Goal: Task Accomplishment & Management: Use online tool/utility

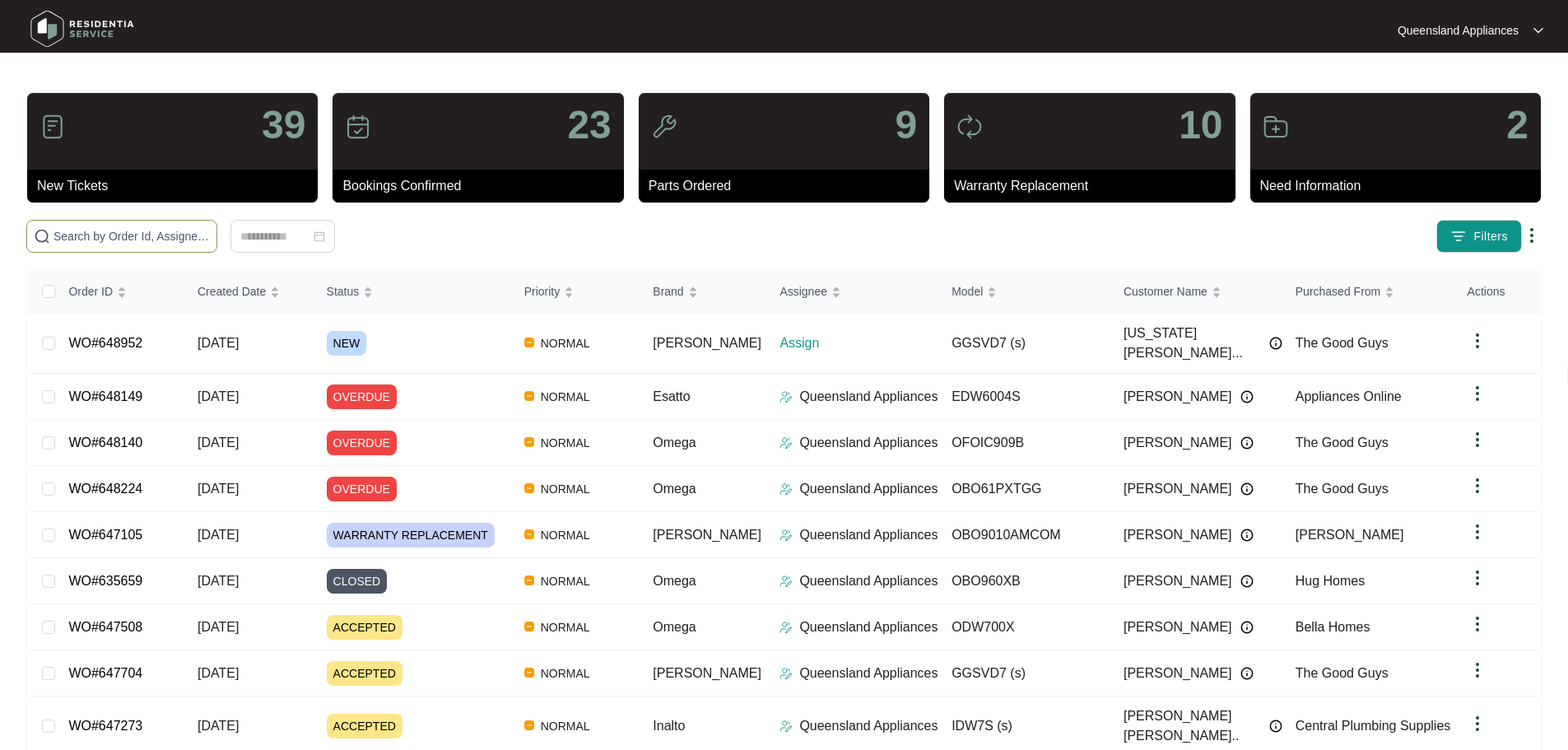
click at [210, 234] on input "text" at bounding box center [132, 236] width 156 height 18
paste input "648952"
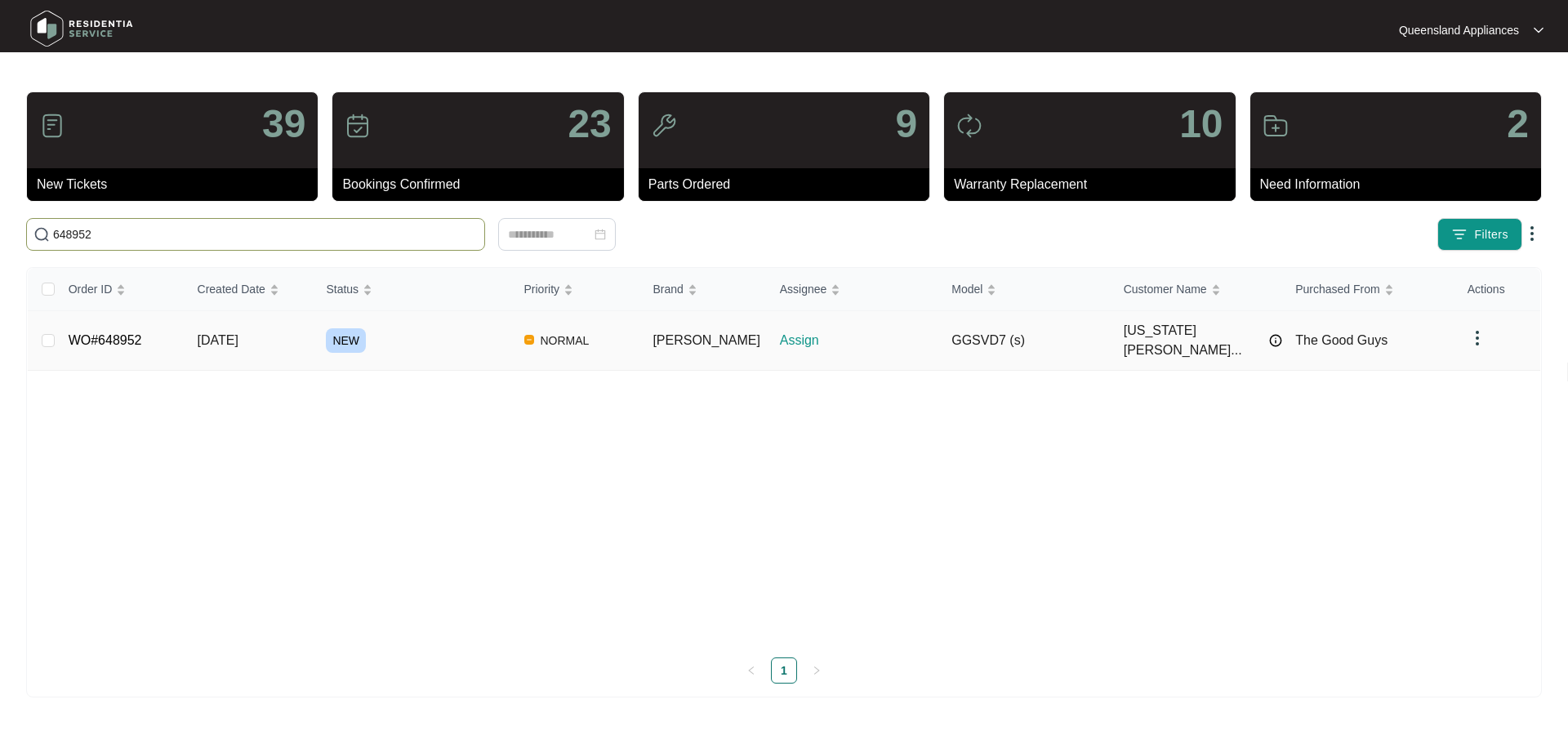
type input "648952"
click at [94, 338] on link "WO#648952" at bounding box center [105, 339] width 73 height 14
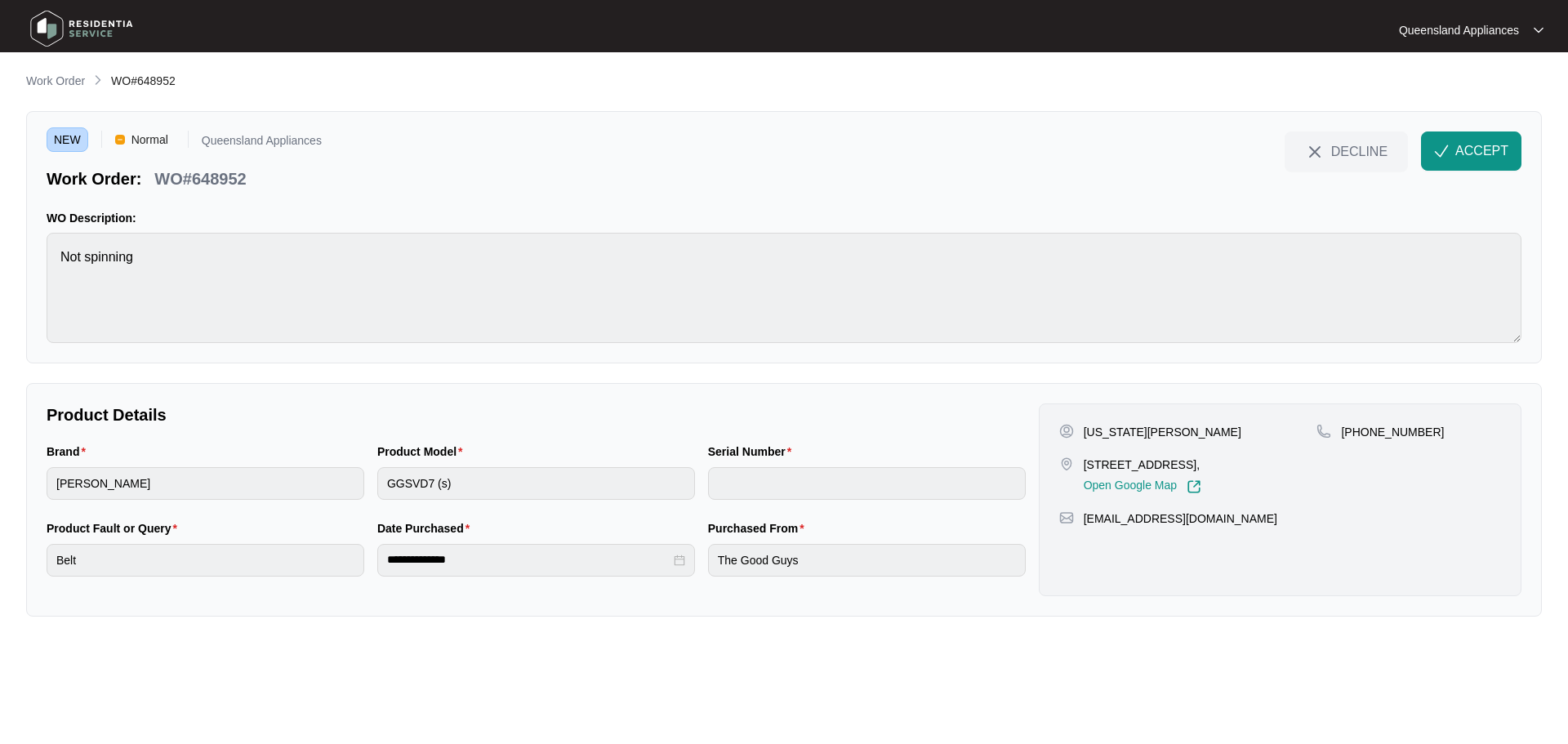
drag, startPoint x: 29, startPoint y: 373, endPoint x: 504, endPoint y: 438, distance: 479.4
click at [476, 445] on div "Product Model" at bounding box center [536, 455] width 317 height 24
drag, startPoint x: 1085, startPoint y: 463, endPoint x: 1159, endPoint y: 463, distance: 74.0
click at [1159, 463] on p "[STREET_ADDRESS]," at bounding box center [1143, 465] width 118 height 16
copy p "49 hecklemann"
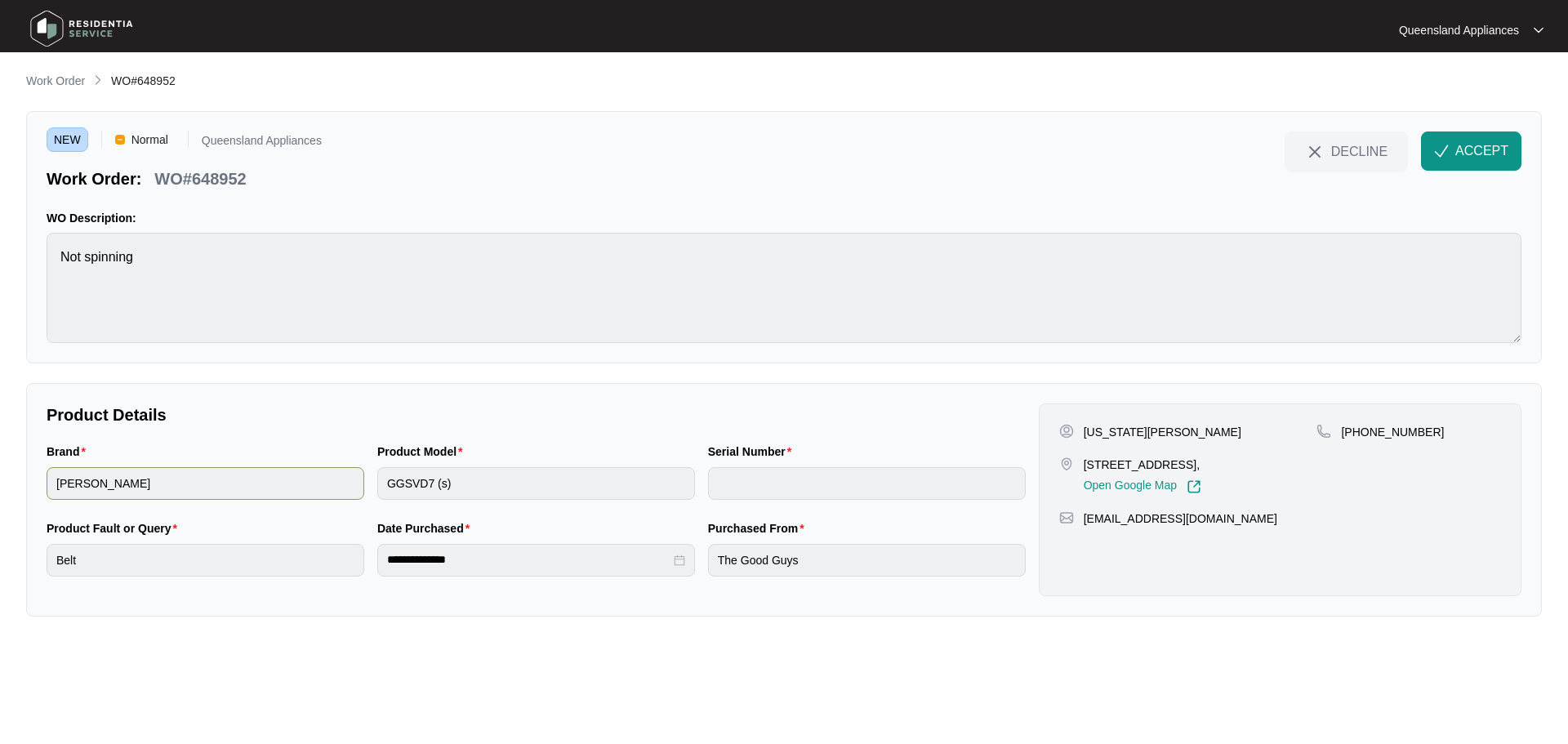
click at [335, 491] on div "Brand [PERSON_NAME] Product Model GGSVD7 (s) Serial Number" at bounding box center [536, 481] width 992 height 77
click at [219, 177] on p "WO#648952" at bounding box center [200, 179] width 92 height 23
copy p "648952"
click at [1388, 430] on p "[PHONE_NUMBER]" at bounding box center [1391, 432] width 102 height 16
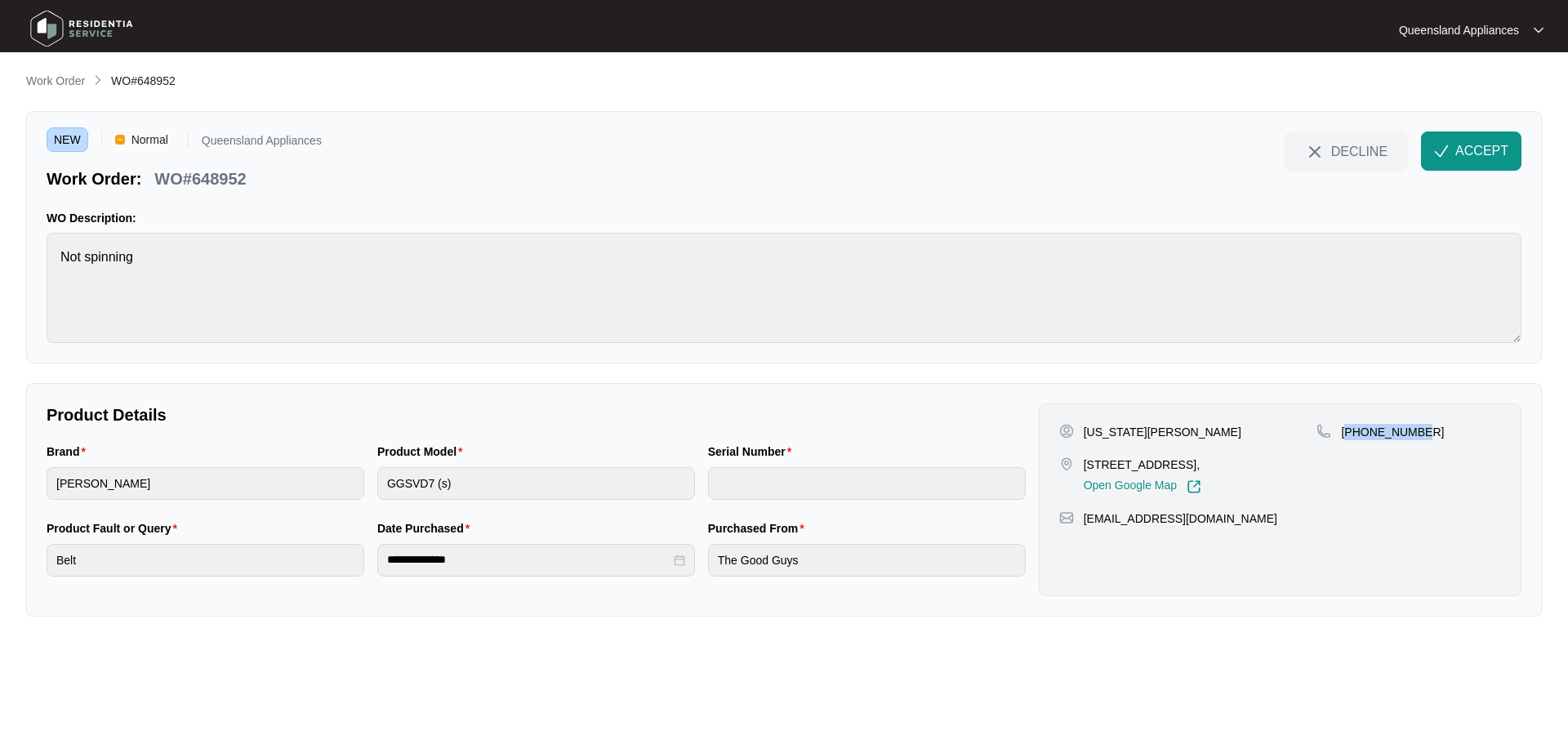
click at [1388, 430] on p "[PHONE_NUMBER]" at bounding box center [1391, 432] width 102 height 16
copy p "61493483110"
click at [1478, 149] on span "ACCEPT" at bounding box center [1481, 152] width 54 height 20
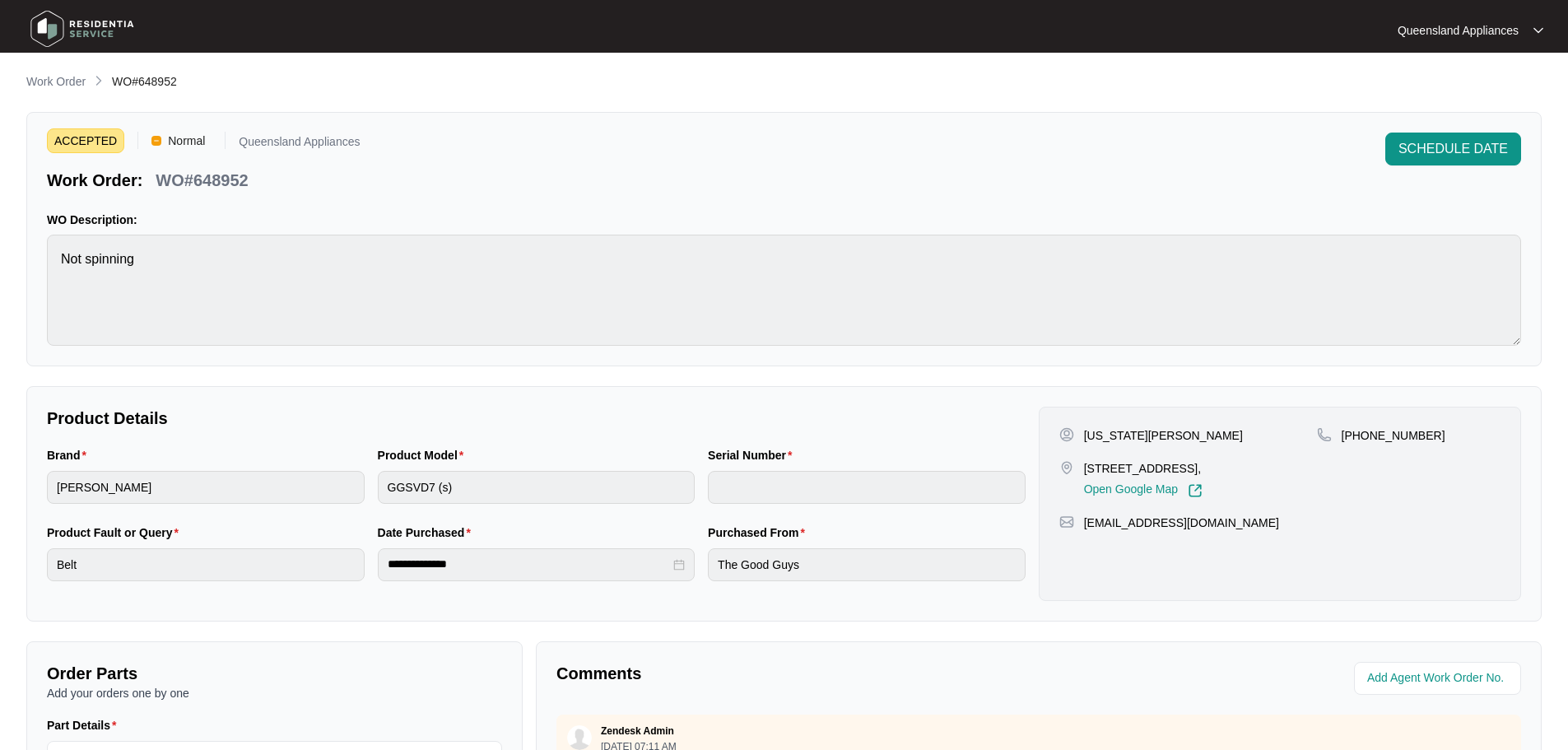
click at [218, 178] on p "WO#648952" at bounding box center [201, 180] width 92 height 23
copy p "648952"
